Goal: Information Seeking & Learning: Learn about a topic

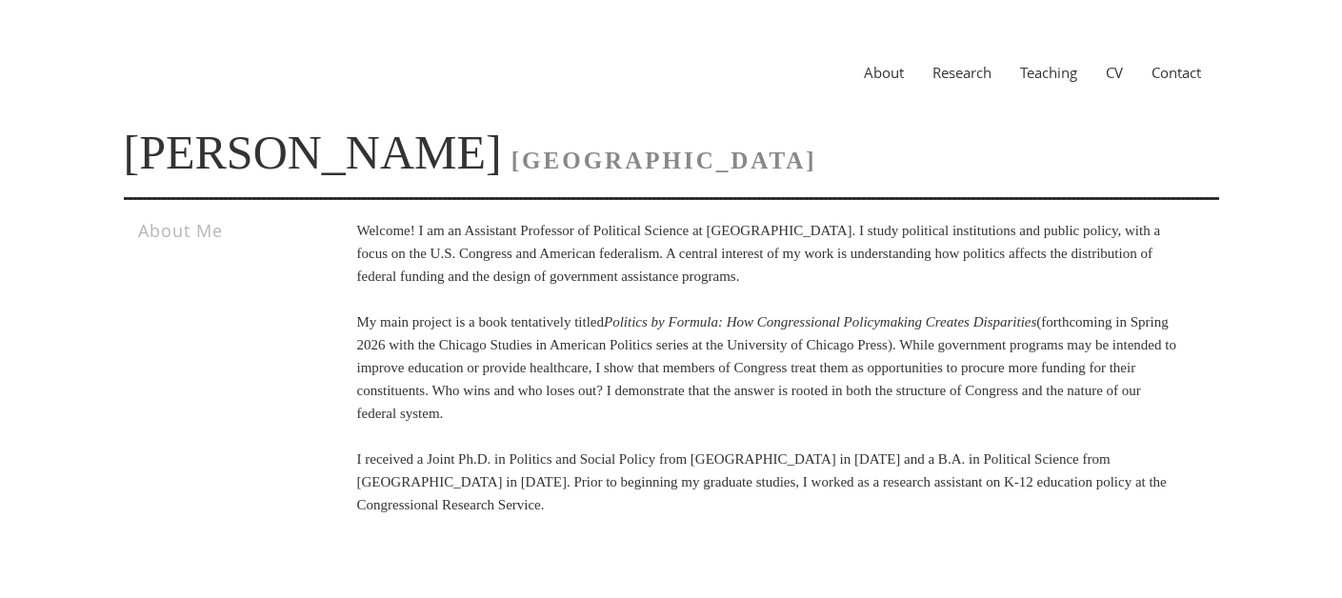
click at [965, 70] on link "Research" at bounding box center [962, 72] width 88 height 19
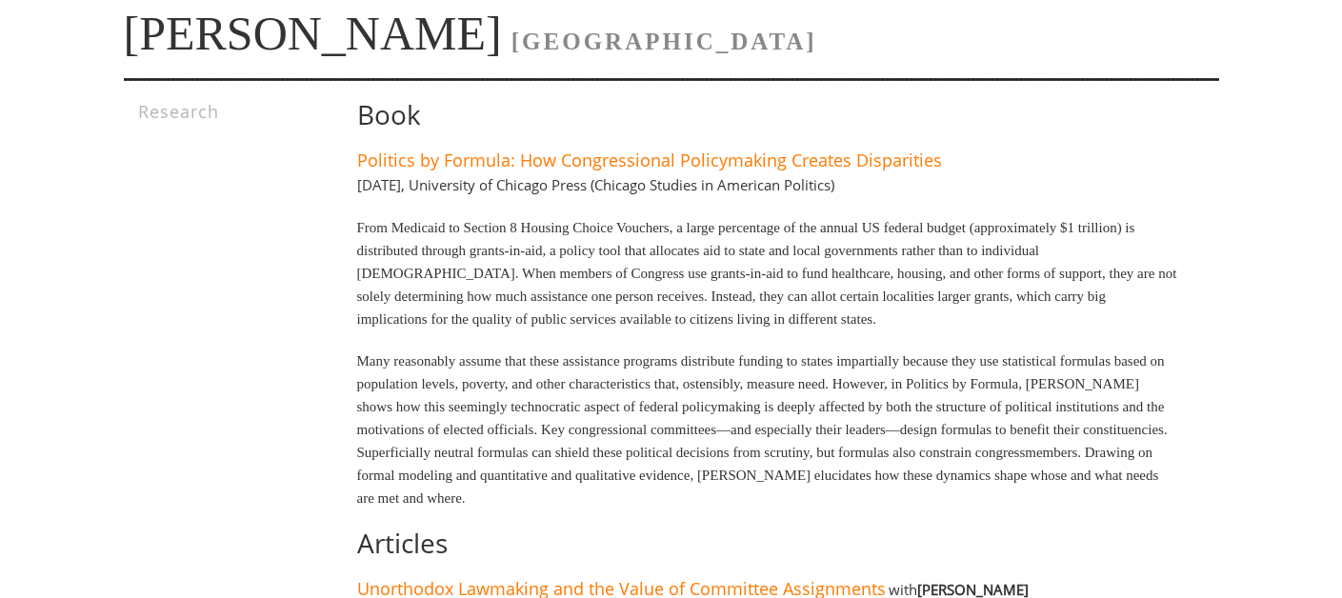
scroll to position [123, 0]
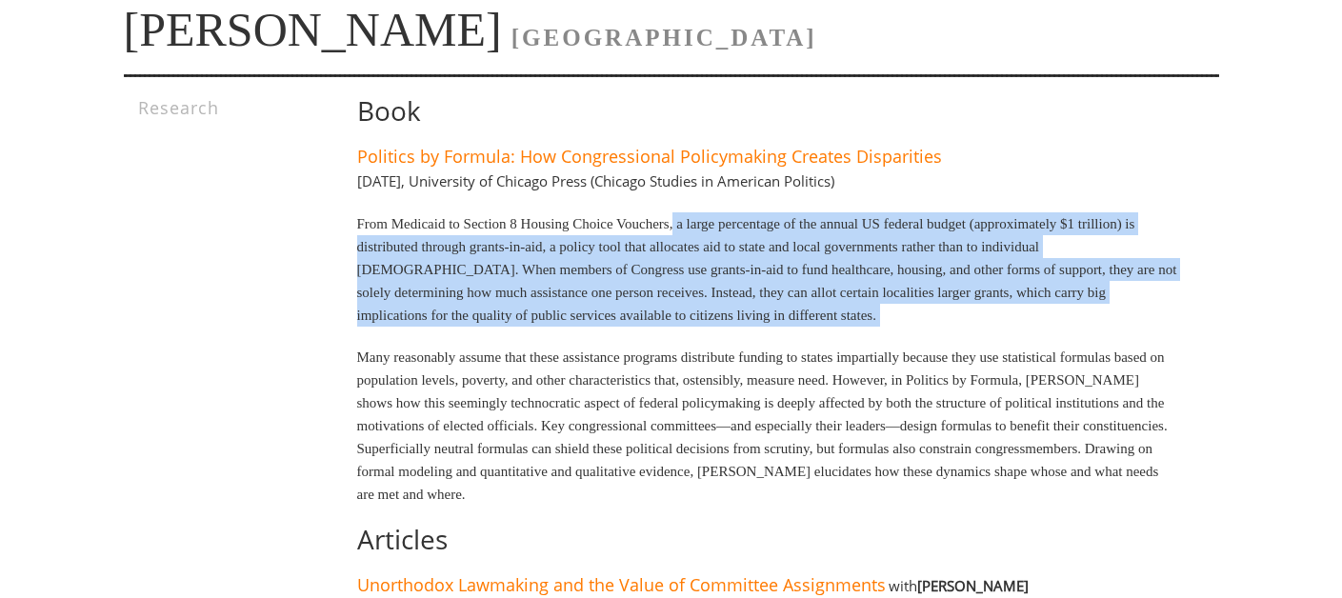
drag, startPoint x: 704, startPoint y: 232, endPoint x: 839, endPoint y: 329, distance: 166.0
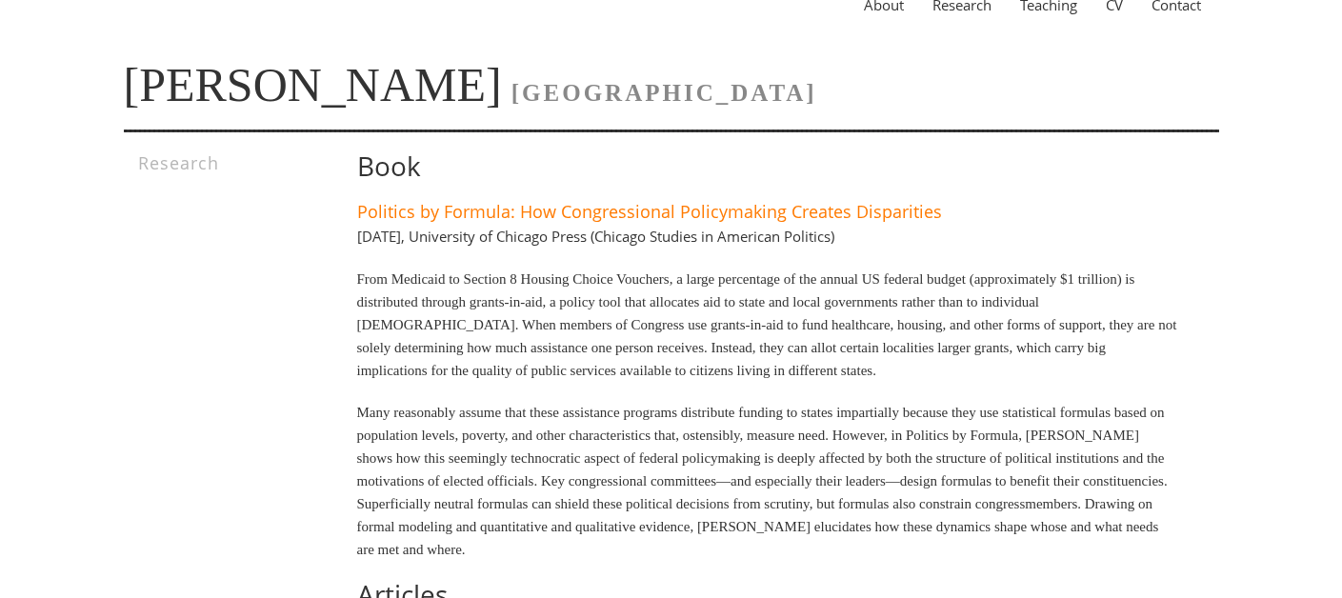
scroll to position [64, 0]
